Goal: Find specific page/section: Find specific page/section

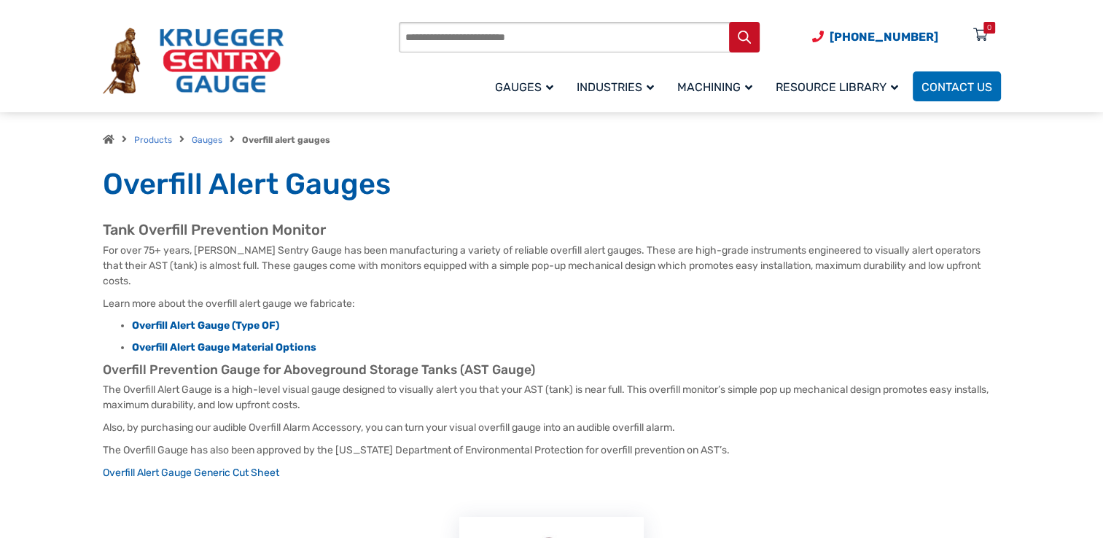
scroll to position [30, 0]
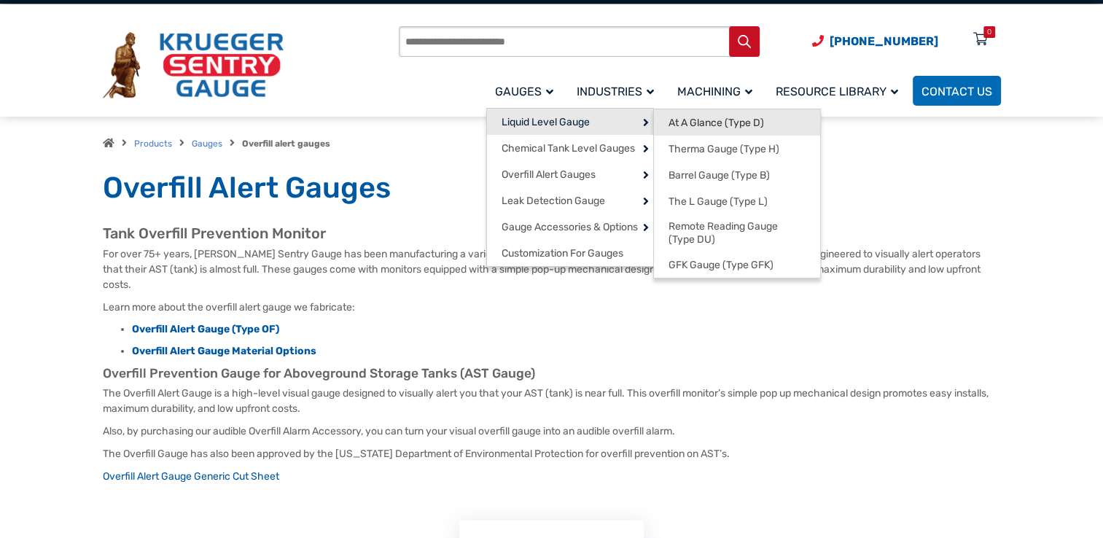
click at [679, 123] on span "At A Glance (Type D)" at bounding box center [717, 123] width 96 height 13
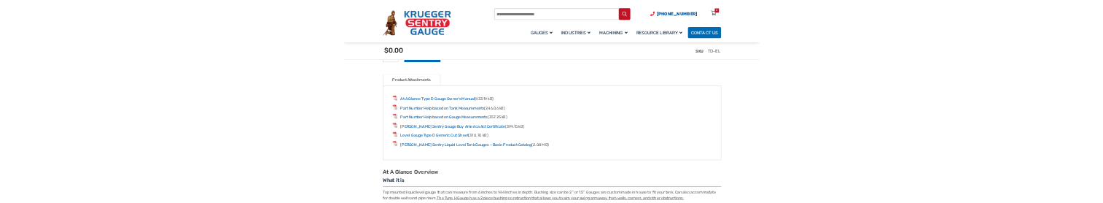
scroll to position [1695, 0]
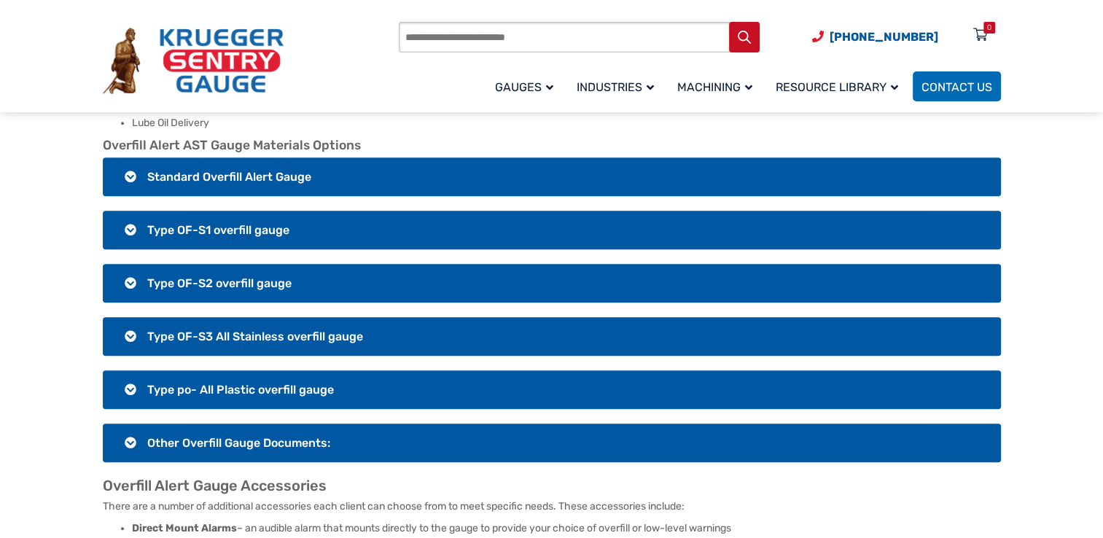
scroll to position [1116, 0]
